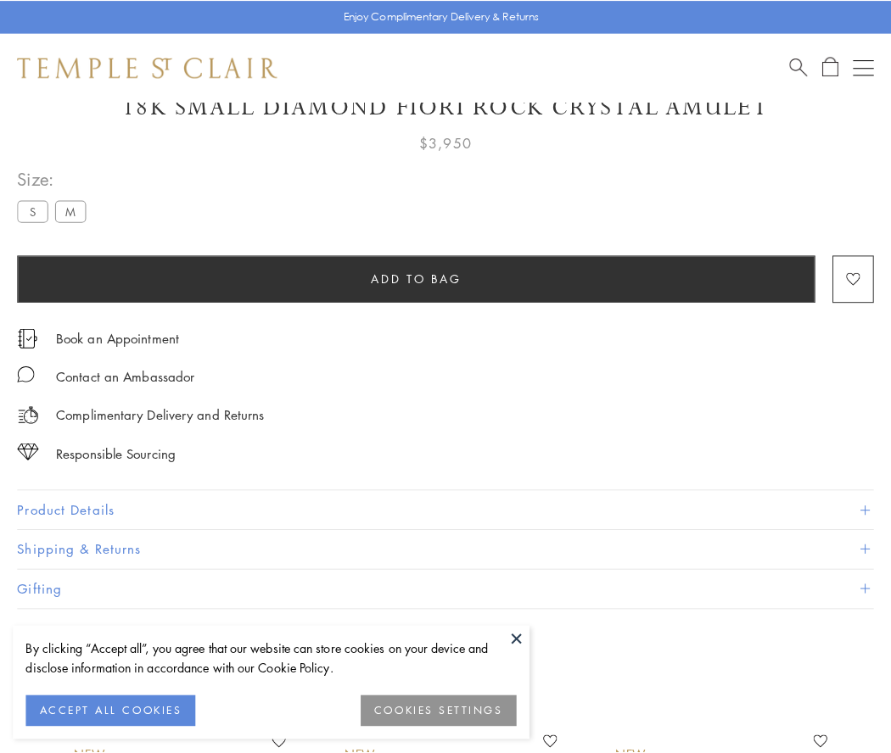
scroll to position [100, 0]
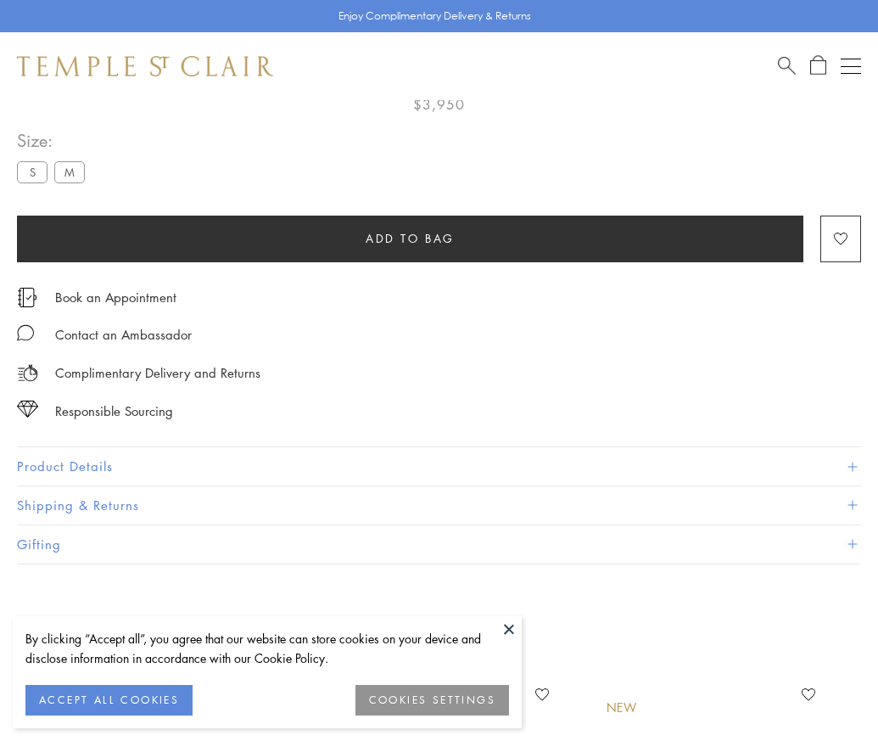
click at [410, 238] on span "Add to bag" at bounding box center [410, 238] width 89 height 19
